Goal: Task Accomplishment & Management: Manage account settings

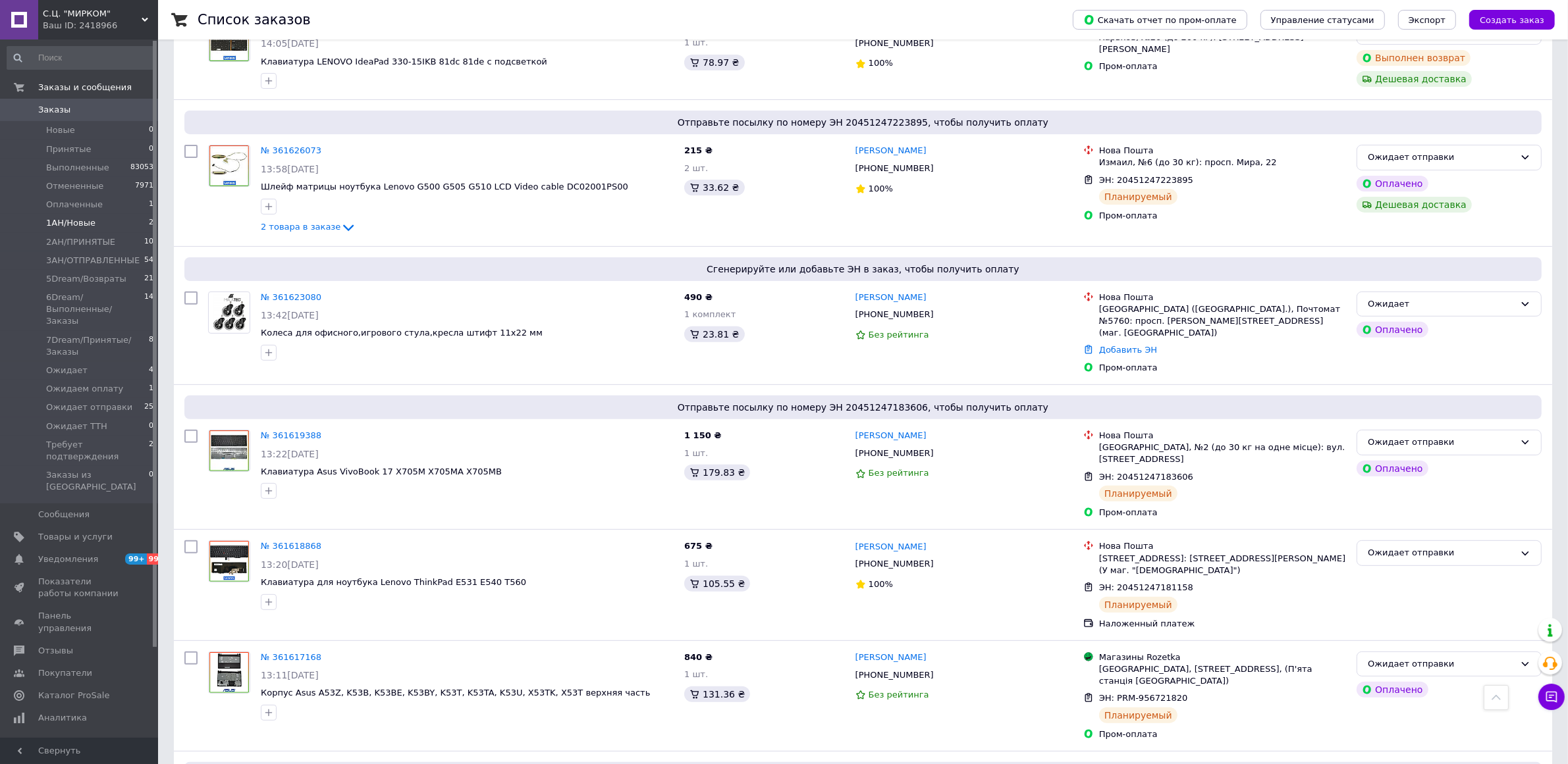
click at [123, 218] on li "1АН/Новые 2" at bounding box center [80, 222] width 161 height 19
